Goal: Navigation & Orientation: Find specific page/section

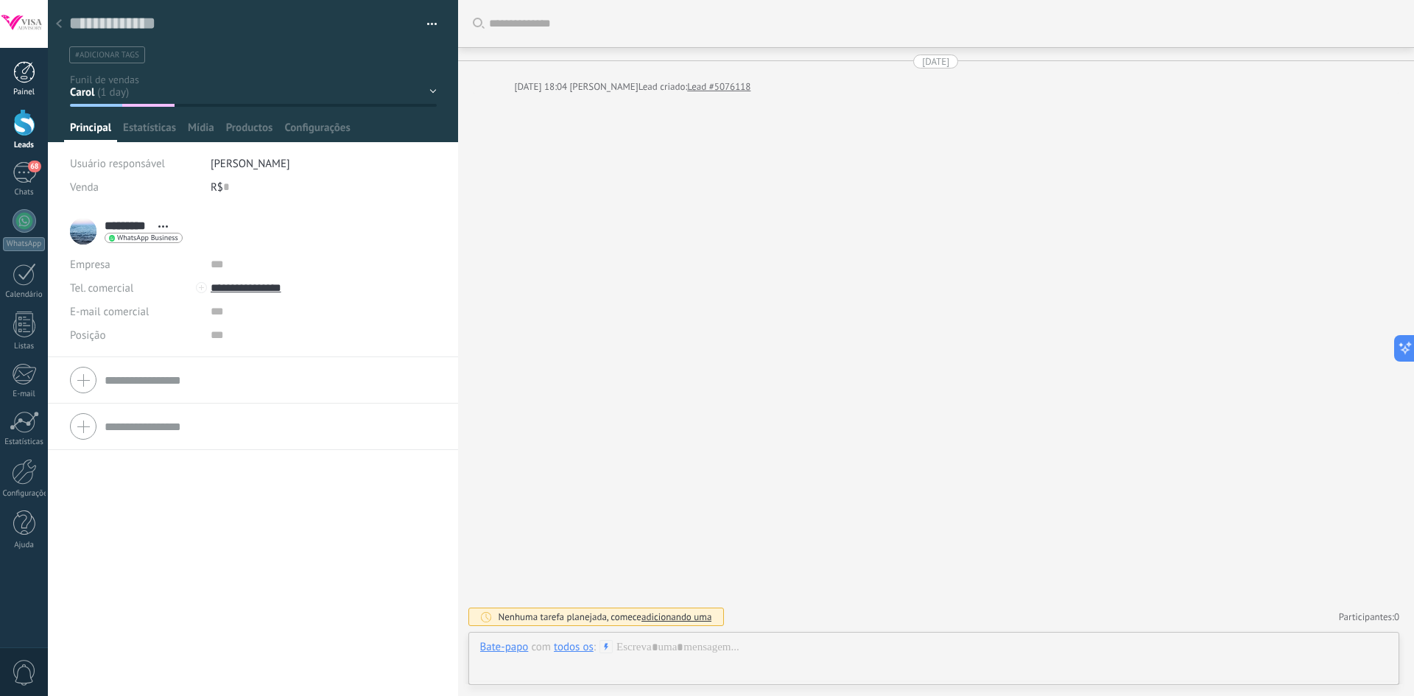
click at [20, 74] on div at bounding box center [24, 72] width 22 height 22
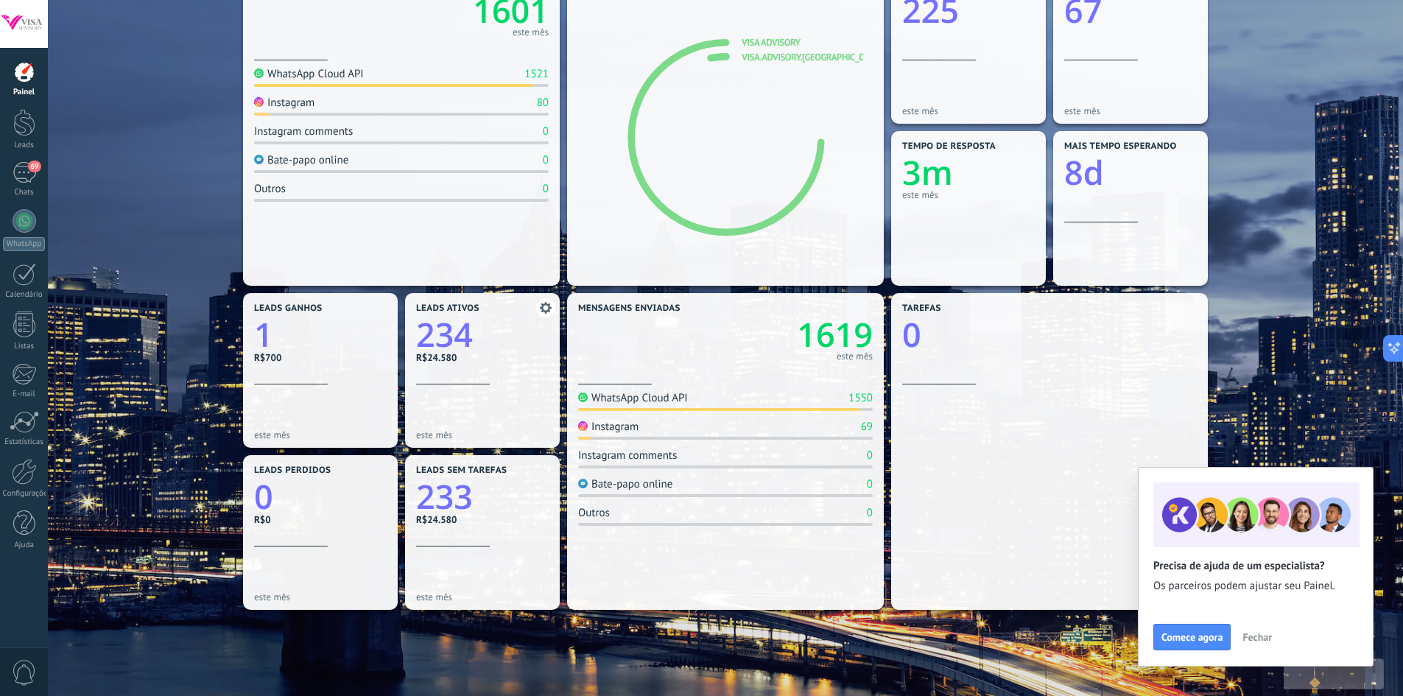
scroll to position [239, 0]
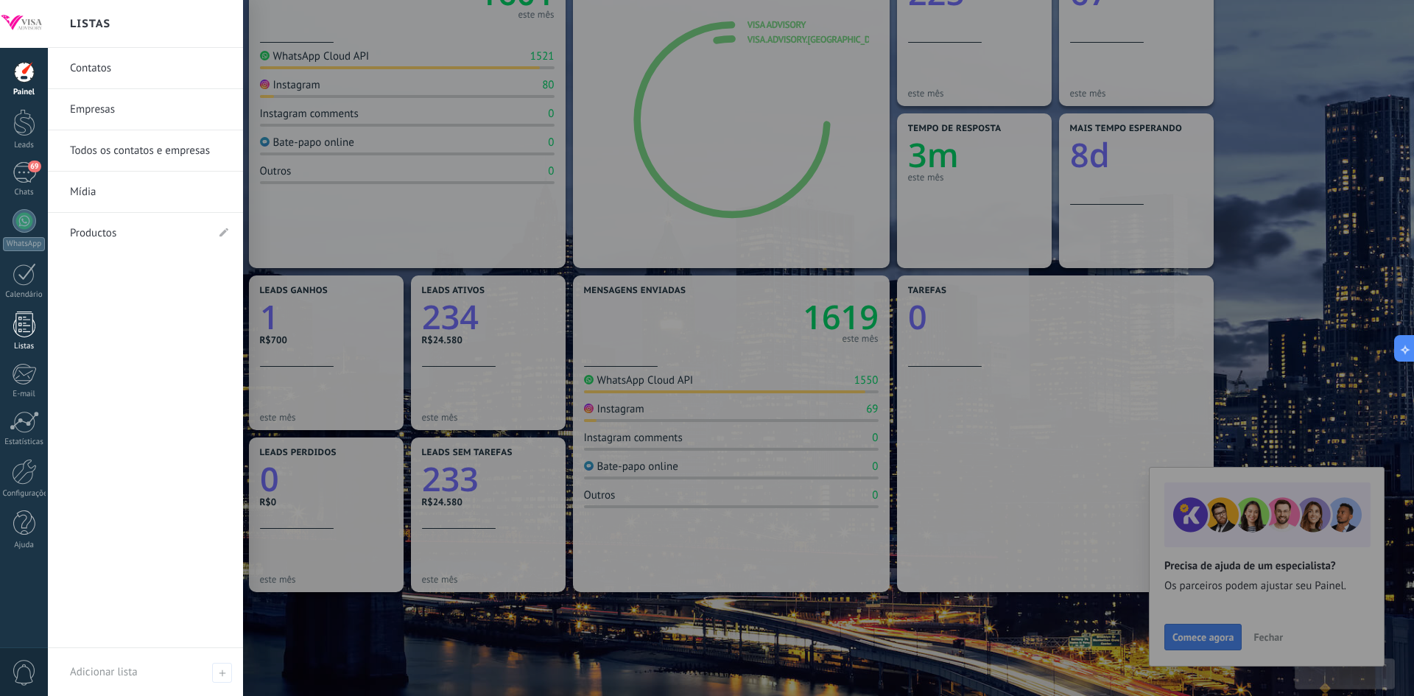
click at [28, 333] on div at bounding box center [24, 325] width 22 height 26
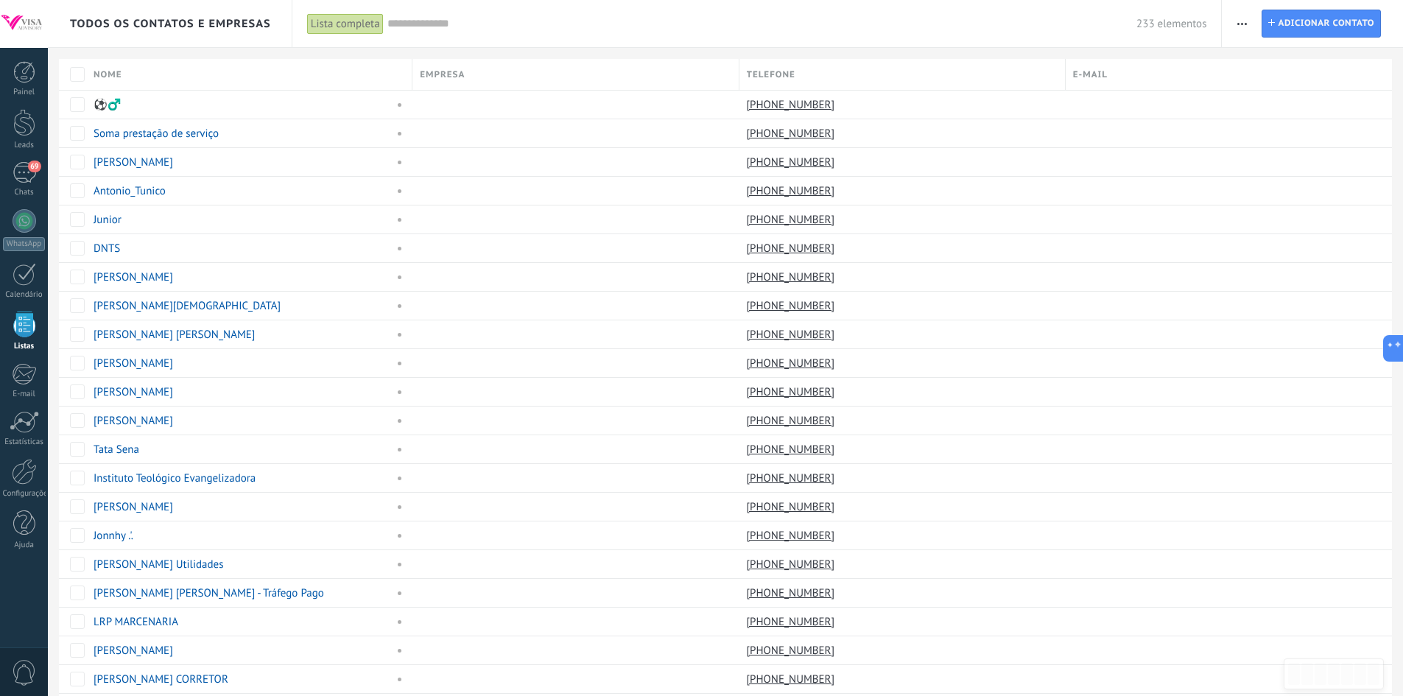
click at [1239, 27] on span "button" at bounding box center [1242, 24] width 10 height 28
click at [28, 280] on div at bounding box center [25, 274] width 24 height 23
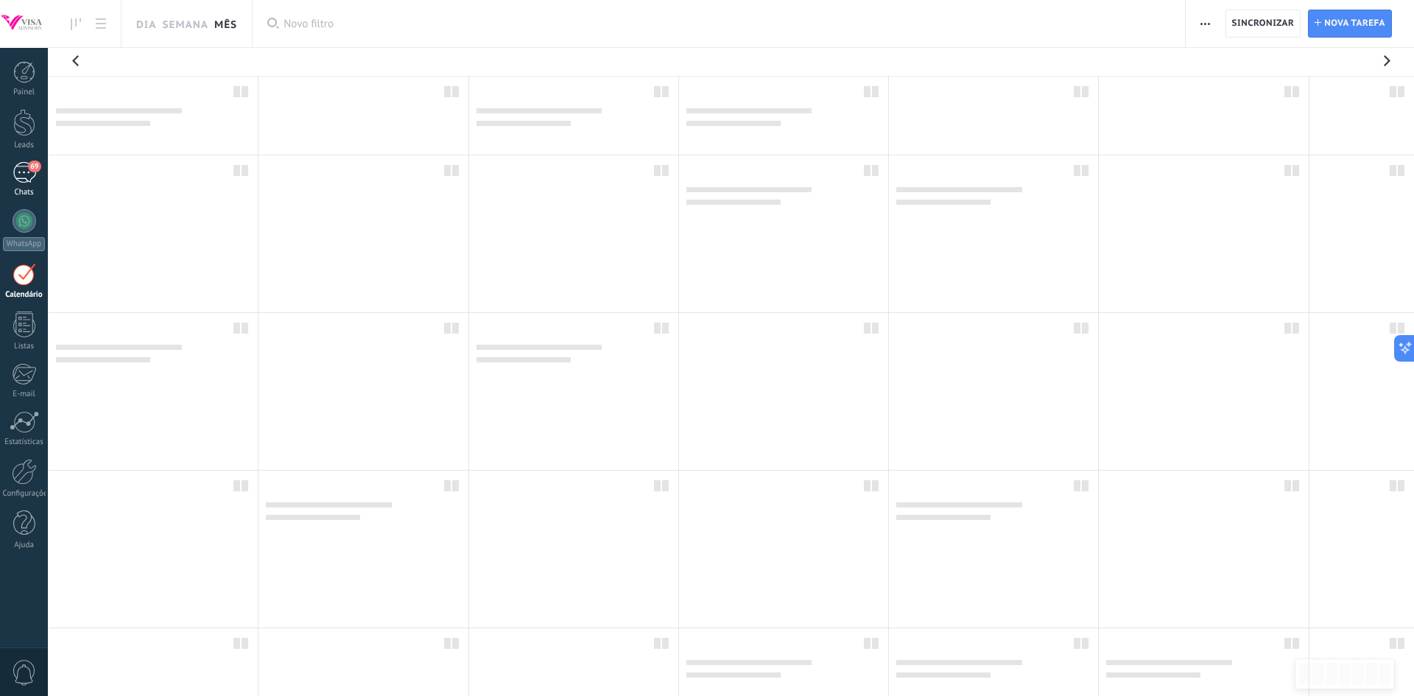
click at [29, 186] on link "69 Chats" at bounding box center [24, 179] width 48 height 35
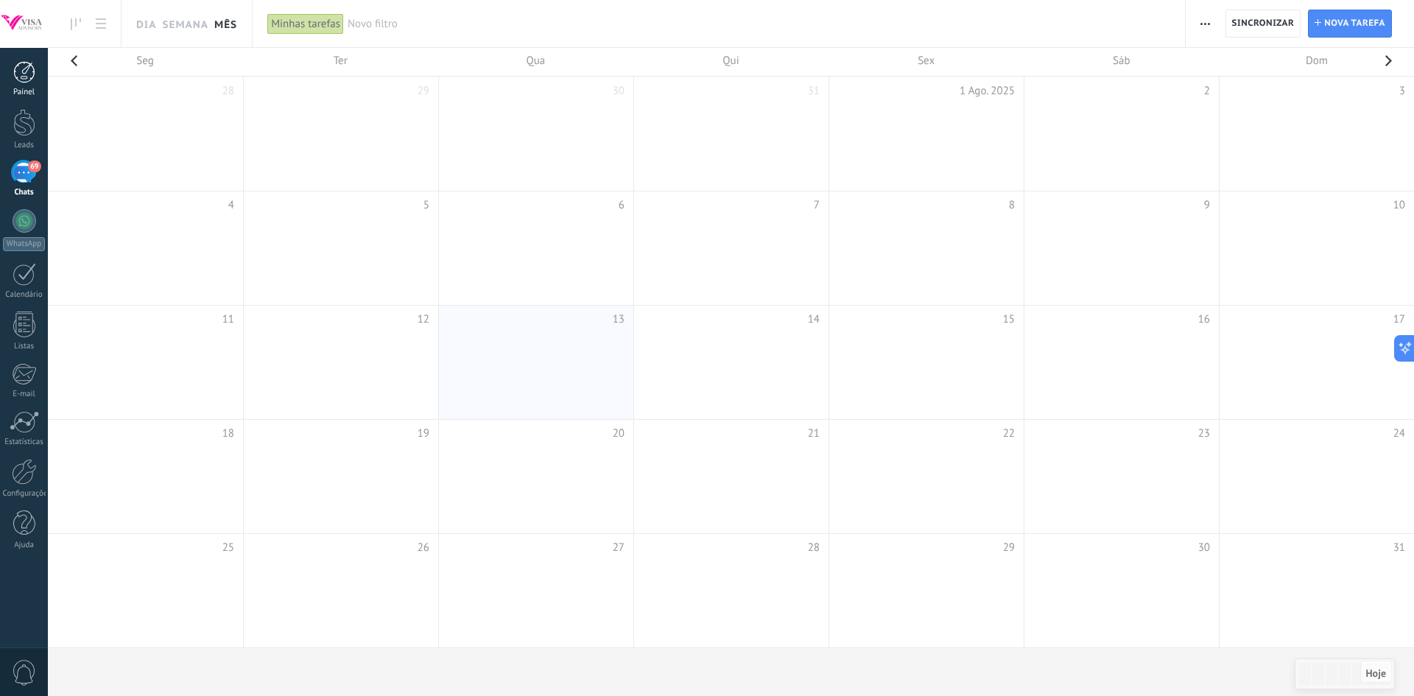
click at [22, 71] on div at bounding box center [24, 72] width 22 height 22
